Goal: Task Accomplishment & Management: Use online tool/utility

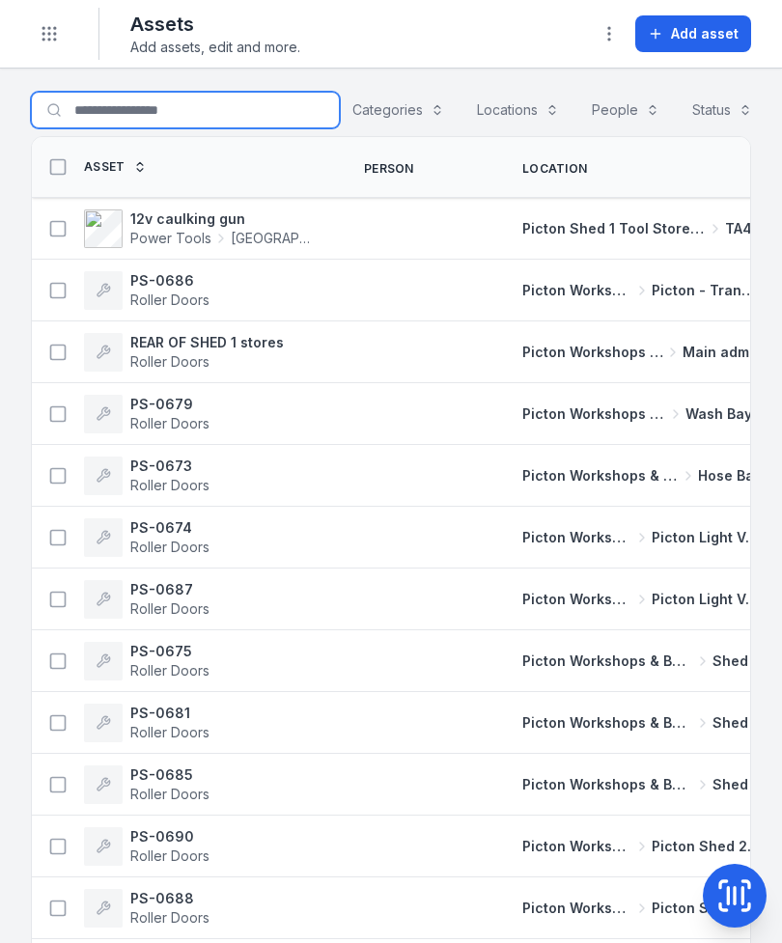
click at [95, 103] on input "Search for assets" at bounding box center [185, 110] width 309 height 37
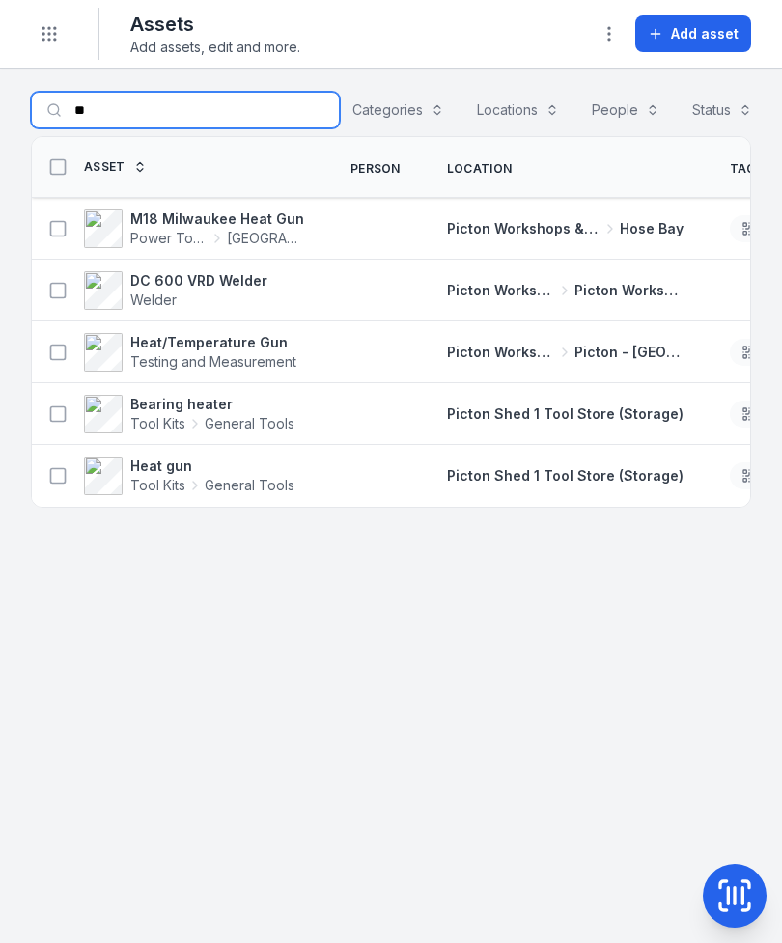
type input "*"
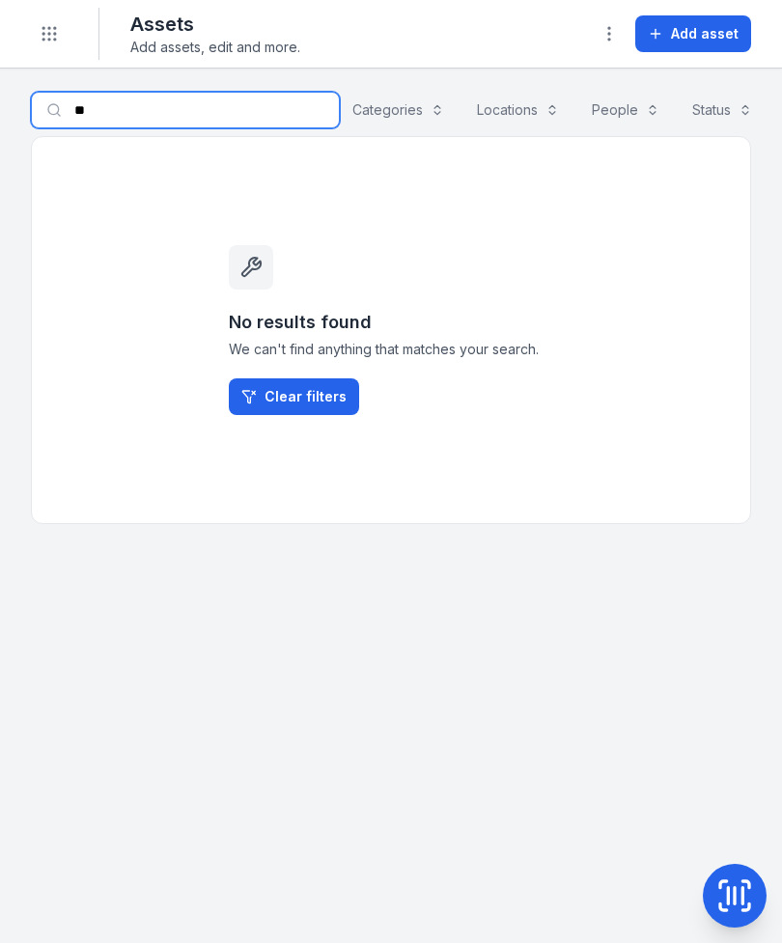
type input "*"
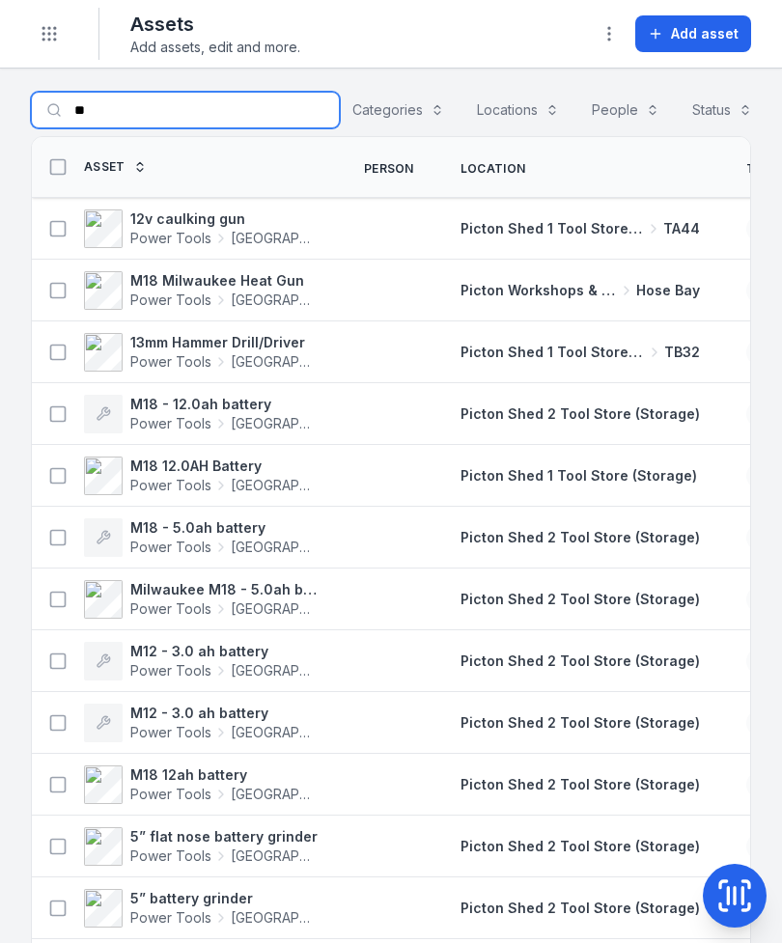
type input "*"
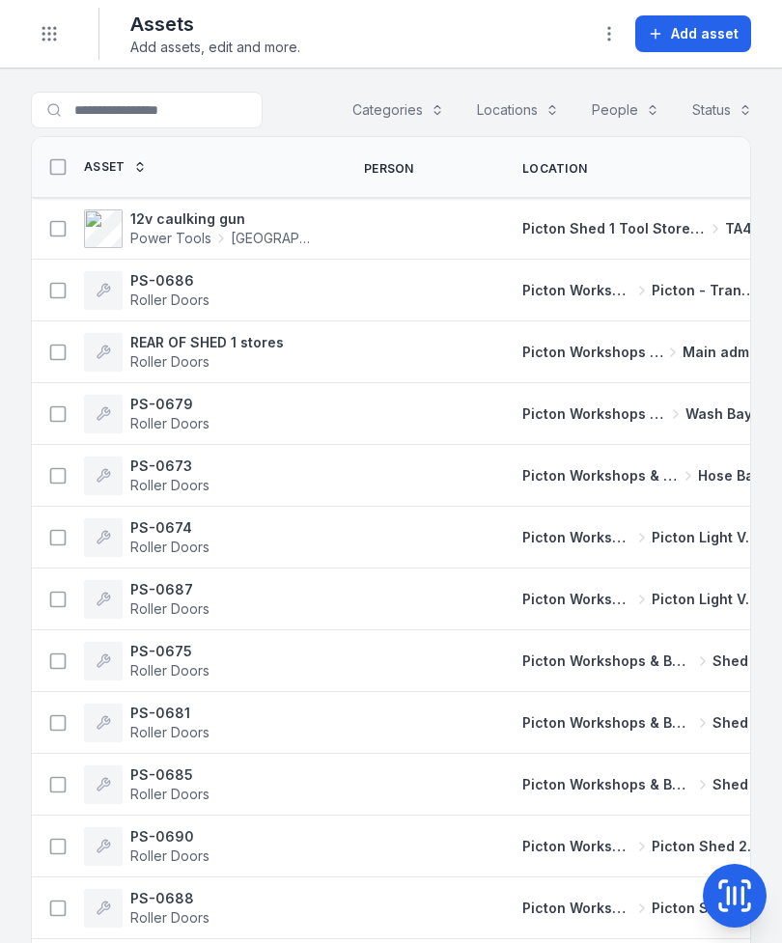
click at [736, 889] on icon at bounding box center [734, 895] width 39 height 39
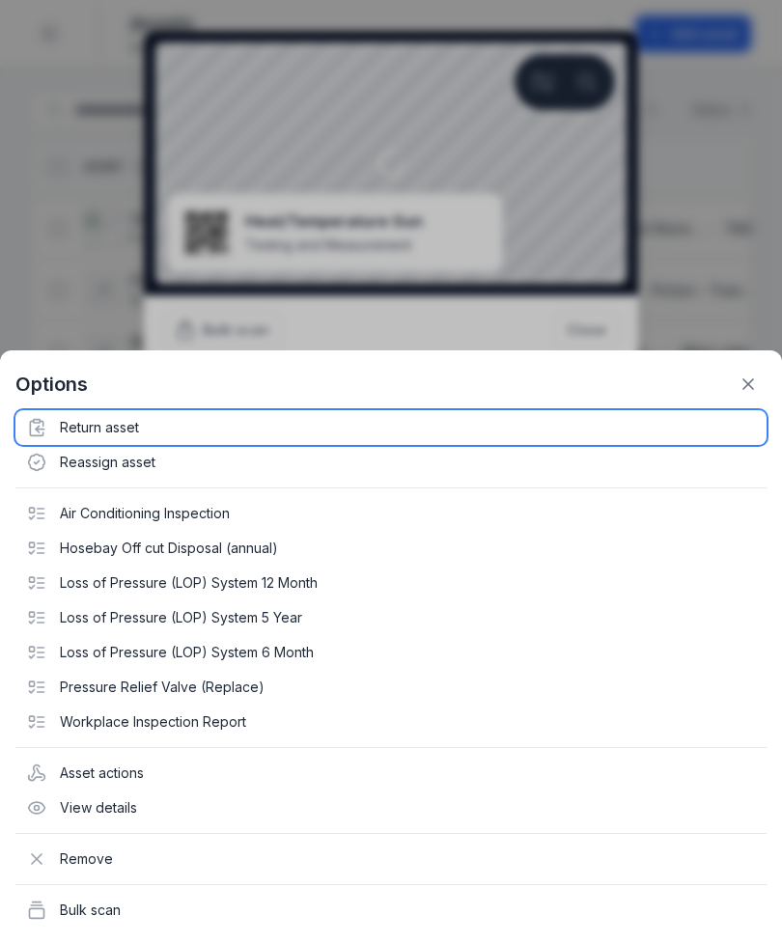
click at [89, 435] on div "Return asset" at bounding box center [390, 427] width 751 height 35
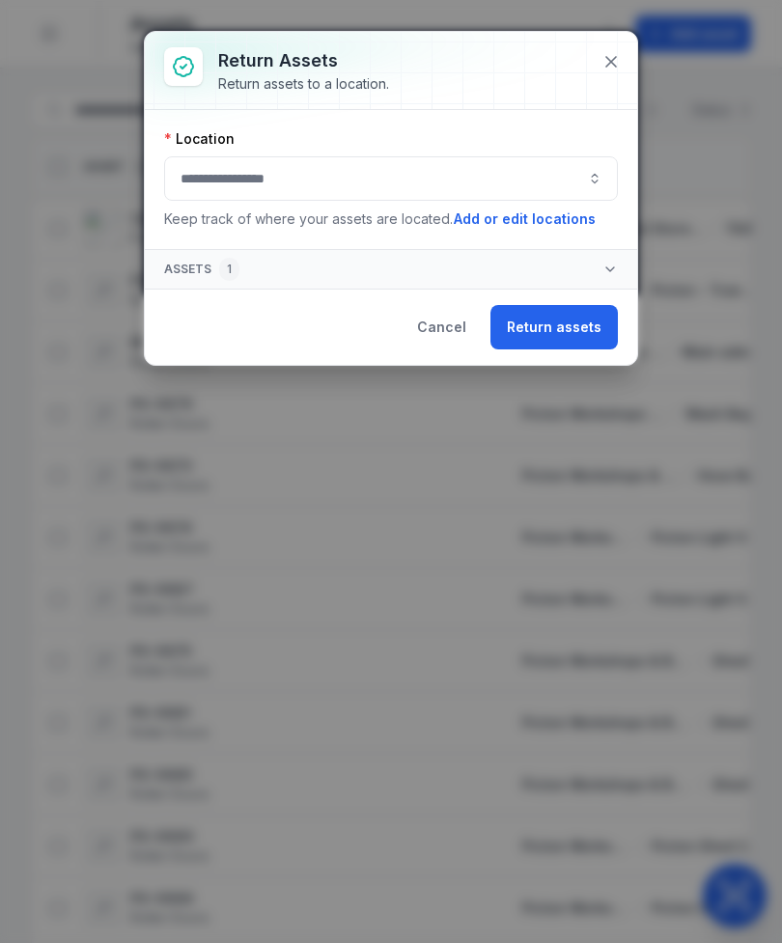
click at [504, 187] on button "button" at bounding box center [391, 178] width 454 height 44
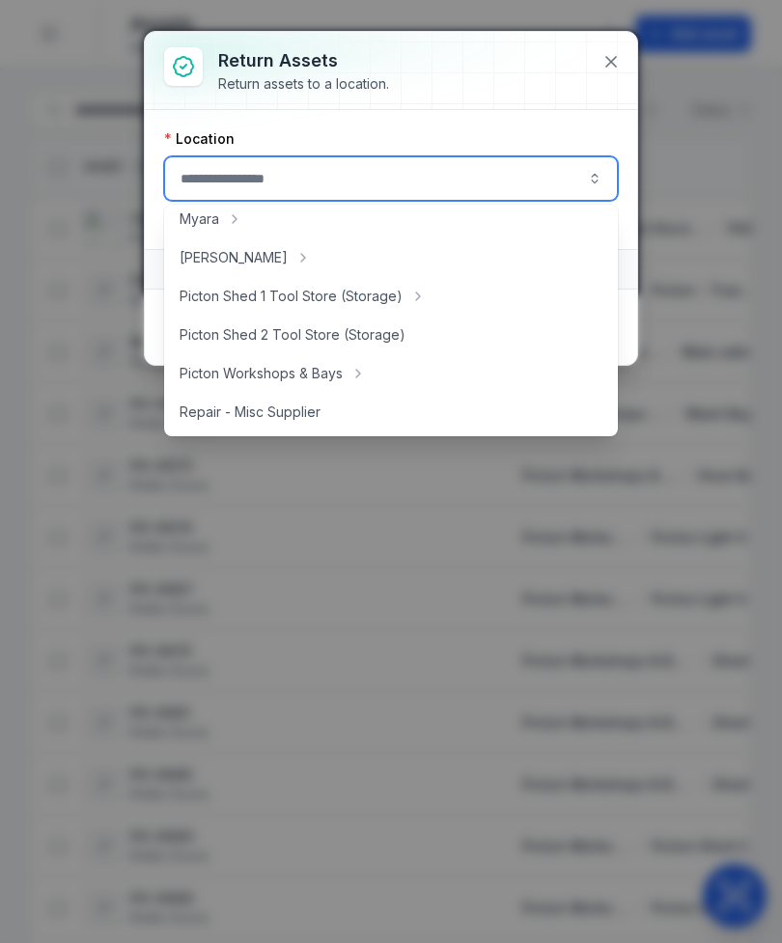
scroll to position [322, 0]
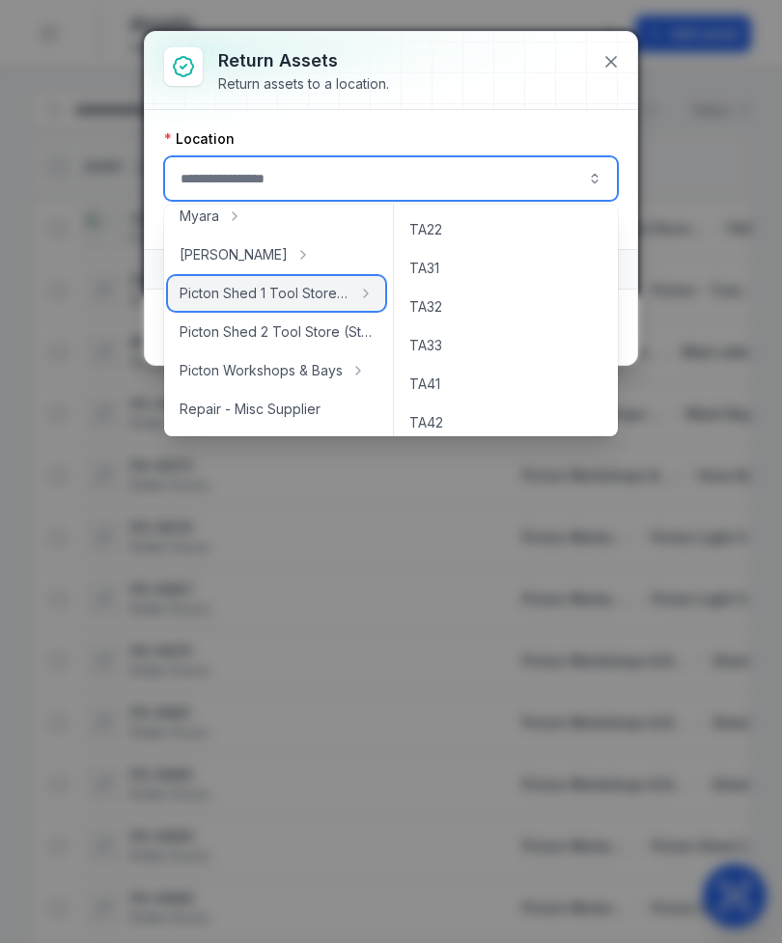
click at [302, 299] on span "Picton Shed 1 Tool Store (Storage)" at bounding box center [264, 293] width 171 height 19
type input "**********"
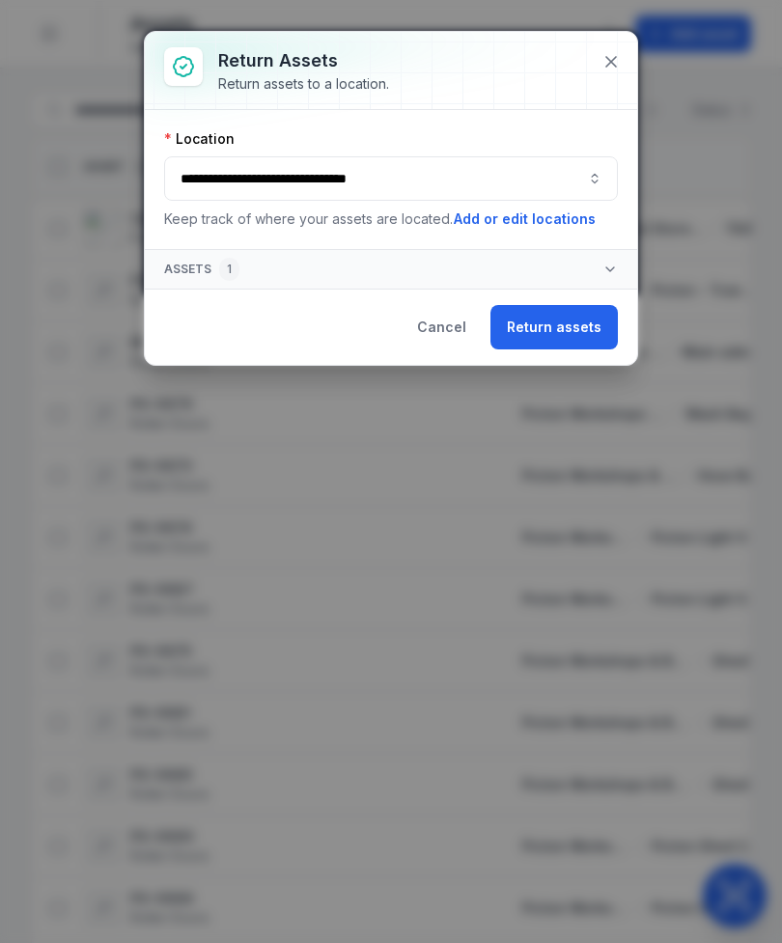
click at [567, 320] on button "Return assets" at bounding box center [553, 327] width 127 height 44
